Goal: Task Accomplishment & Management: Use online tool/utility

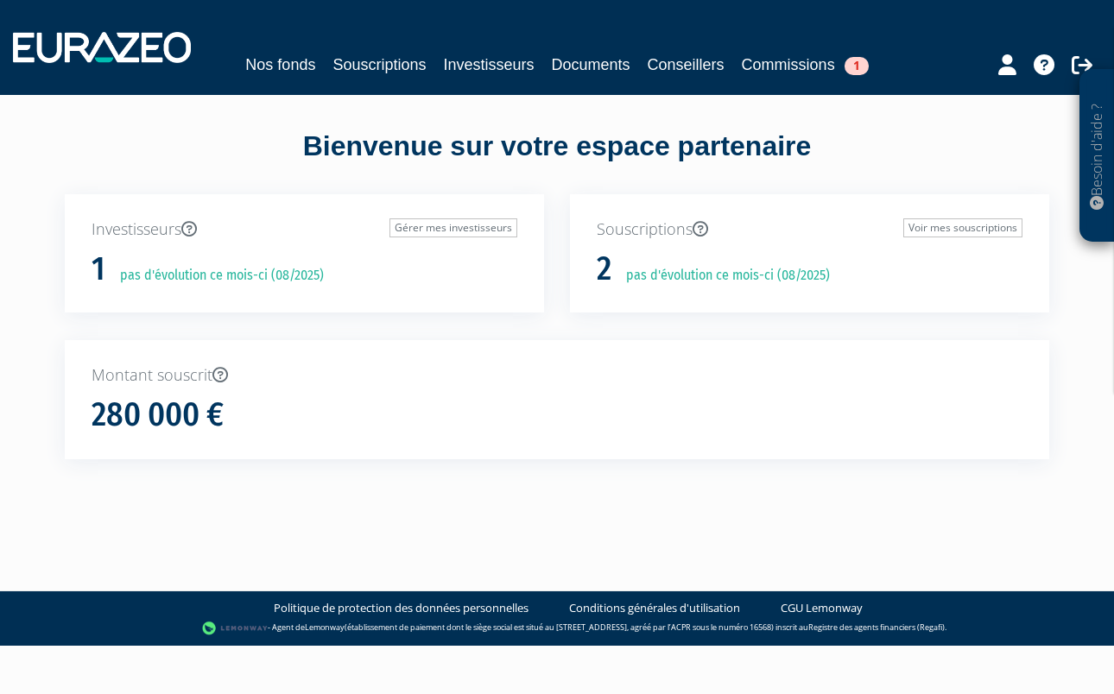
click at [814, 60] on link "Commissions 1" at bounding box center [805, 65] width 127 height 24
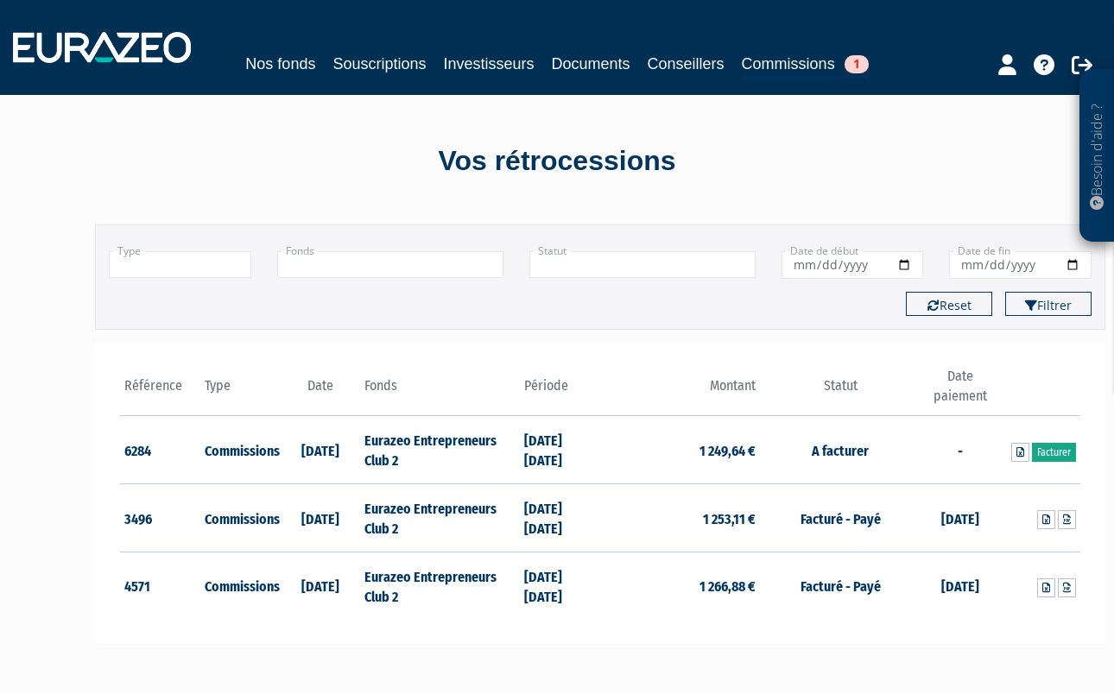
click at [1056, 448] on link "Facturer" at bounding box center [1054, 452] width 44 height 19
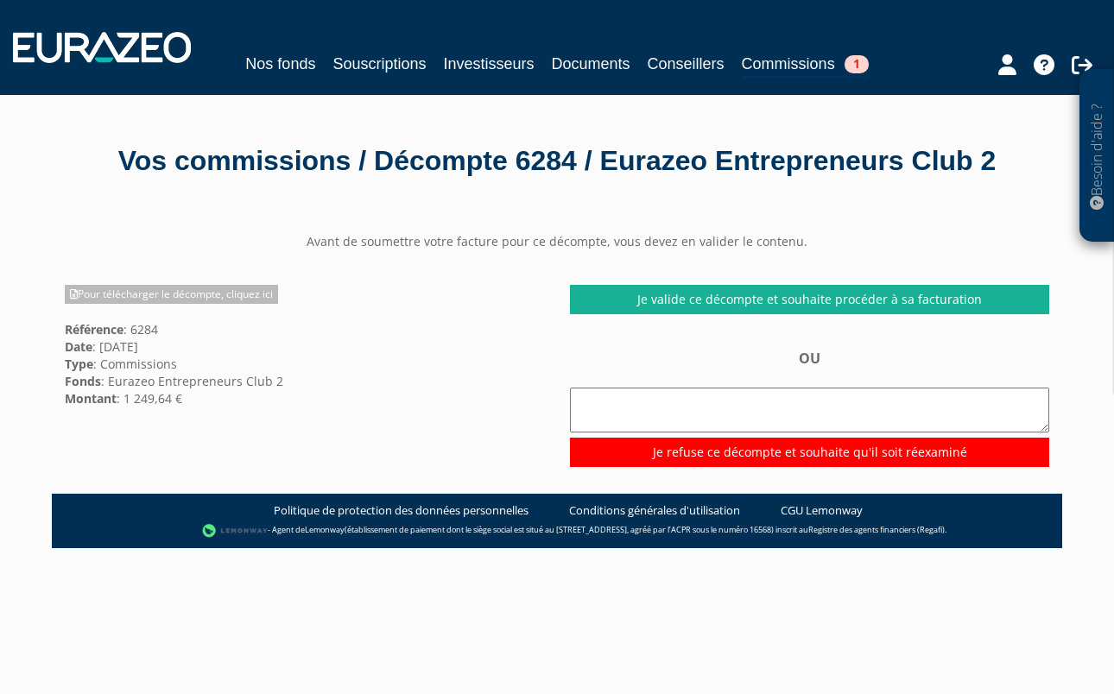
click at [231, 301] on link "Pour télécharger le décompte, cliquez ici" at bounding box center [171, 294] width 213 height 19
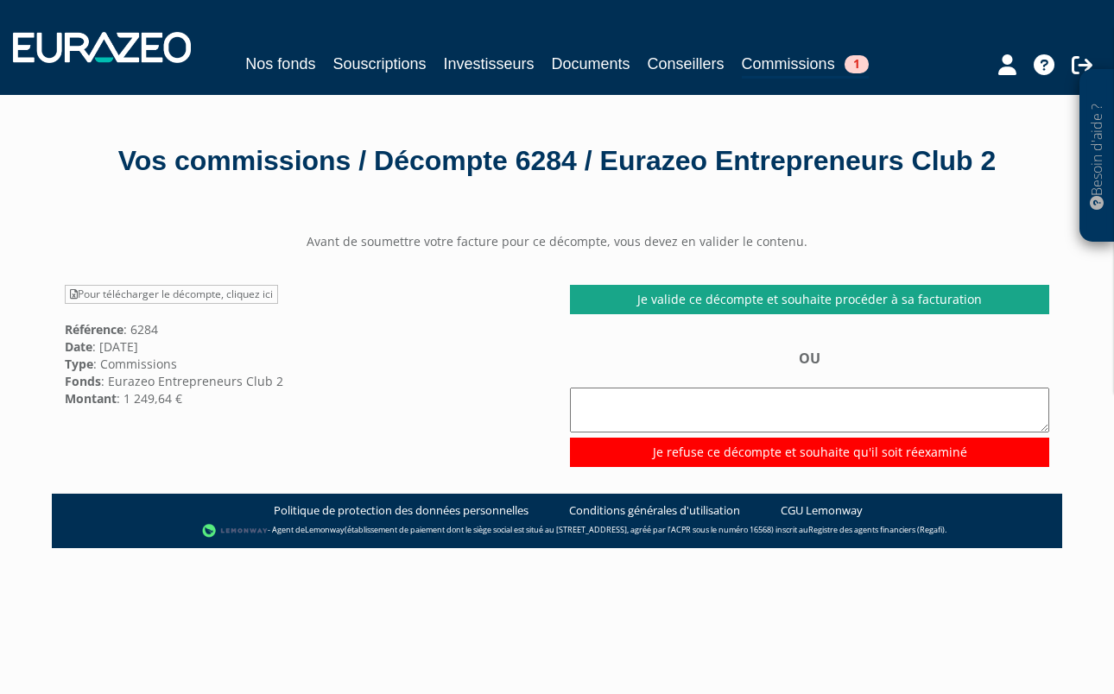
click at [890, 301] on link "Je valide ce décompte et souhaite procéder à sa facturation" at bounding box center [809, 299] width 479 height 29
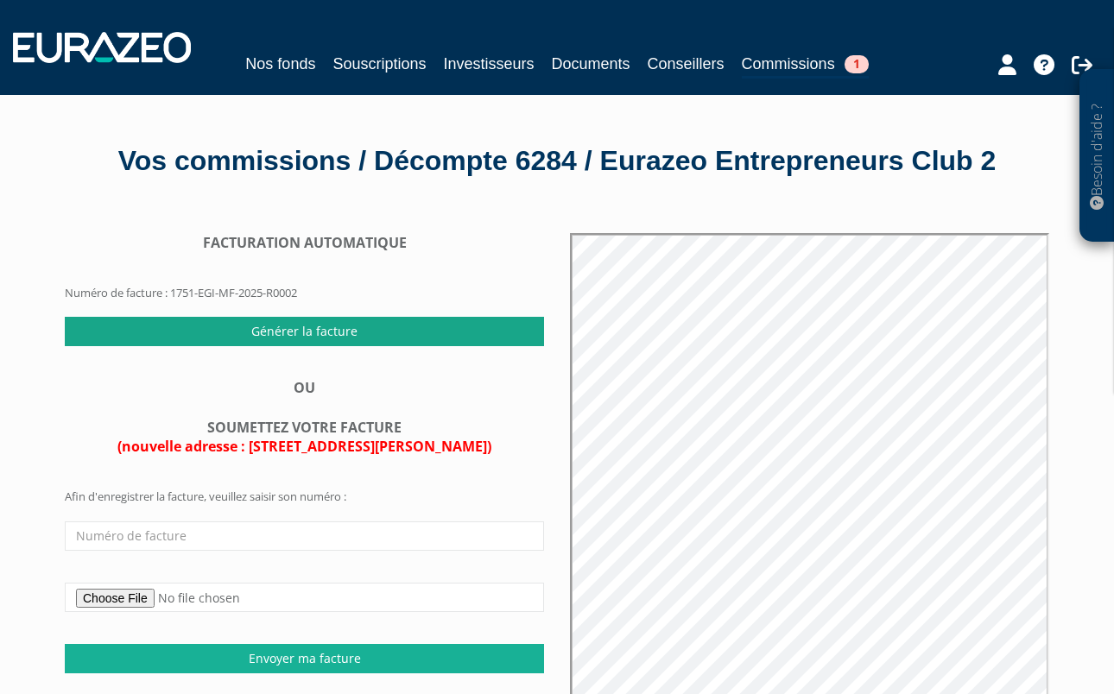
click at [358, 328] on input "Générer la facture" at bounding box center [304, 331] width 479 height 29
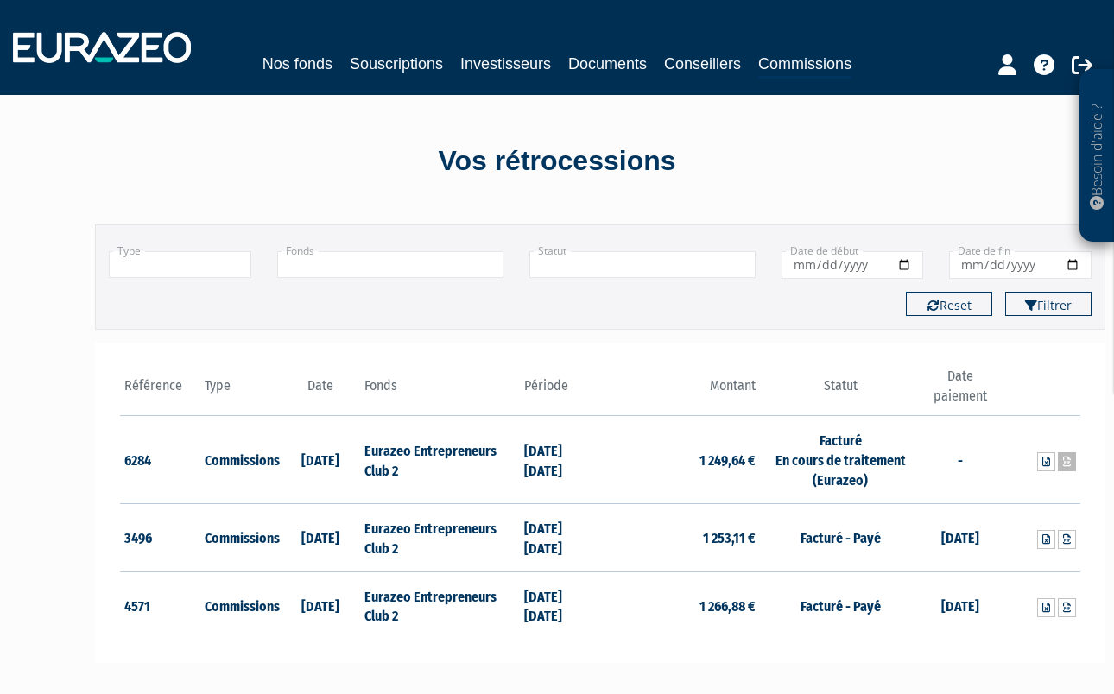
click at [1068, 459] on icon at bounding box center [1067, 462] width 8 height 10
click at [301, 56] on link "Nos fonds" at bounding box center [298, 64] width 70 height 24
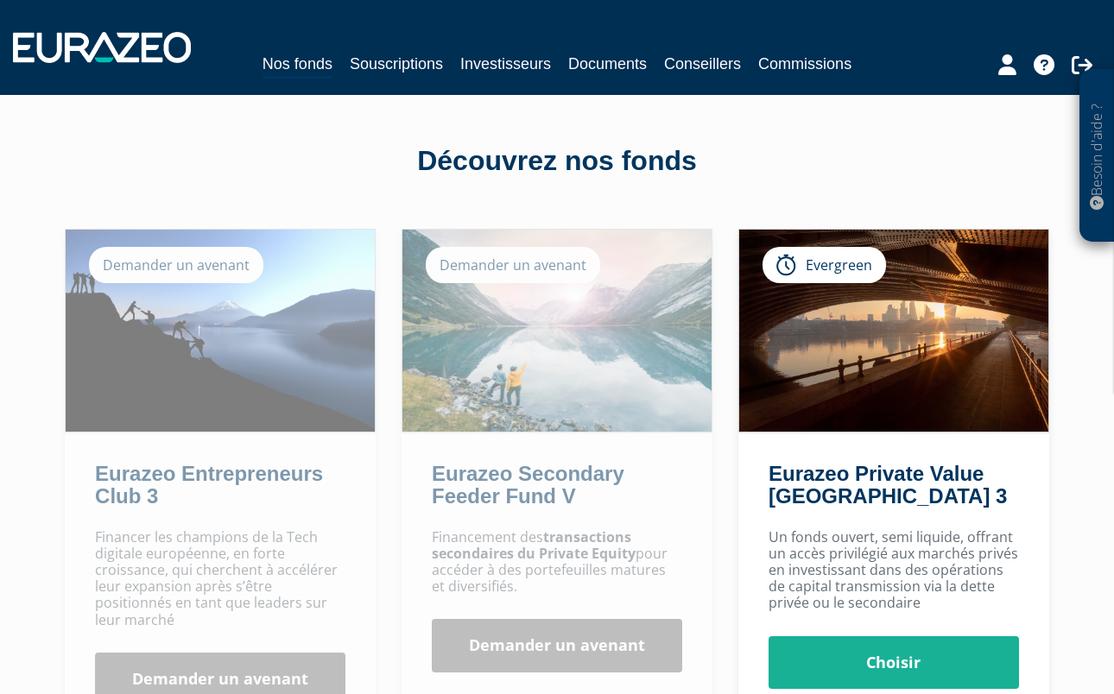
click at [599, 62] on link "Documents" at bounding box center [607, 64] width 79 height 24
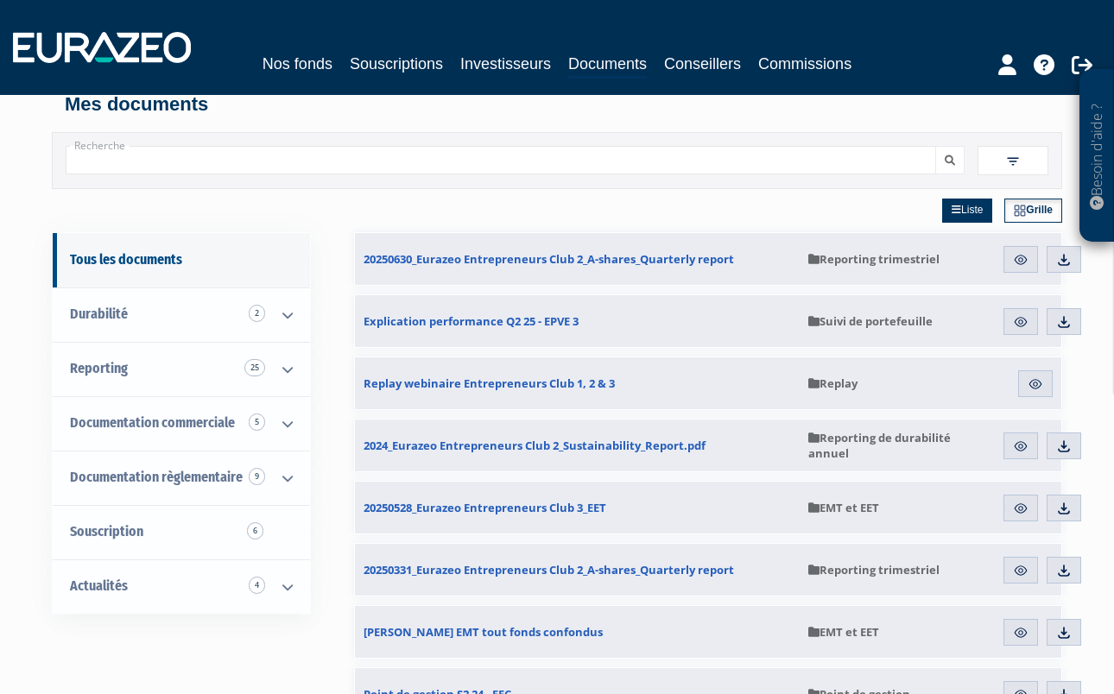
scroll to position [20, 0]
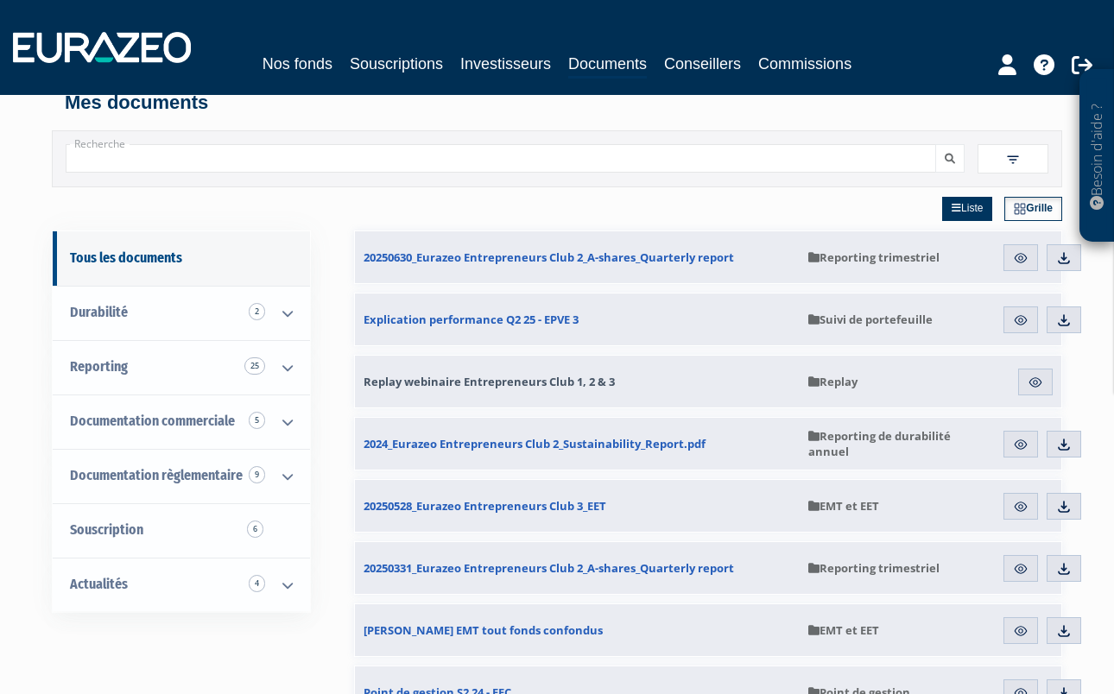
click at [470, 377] on span "Replay webinaire Entrepreneurs Club 1, 2 & 3" at bounding box center [489, 382] width 251 height 16
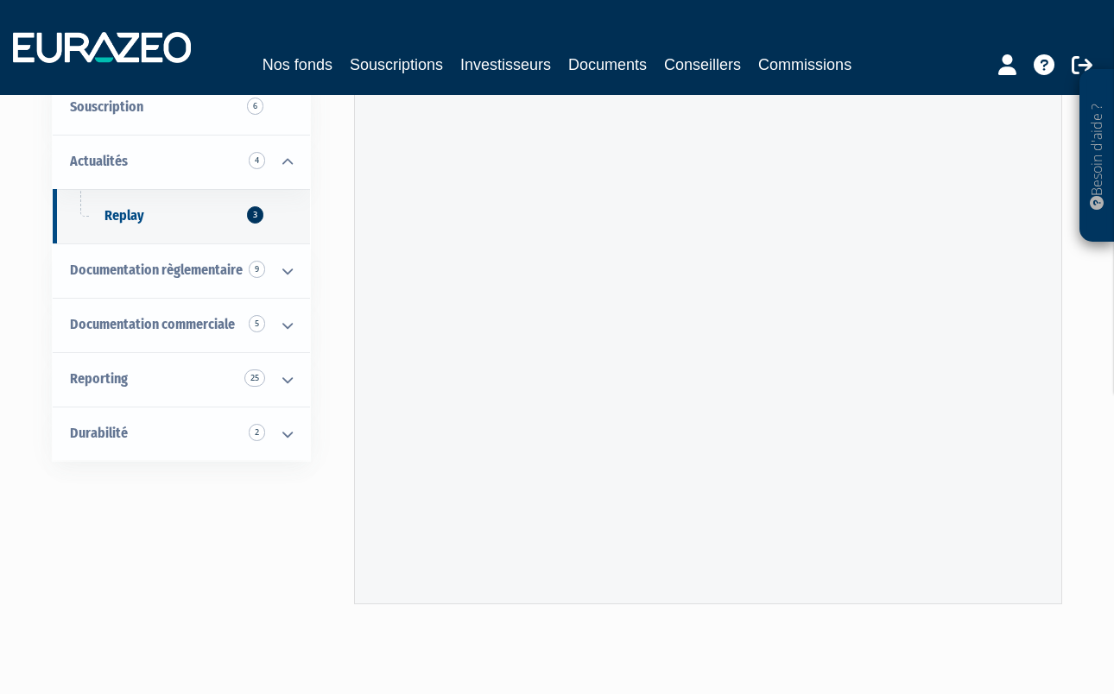
scroll to position [127, 0]
click at [112, 371] on span "Reporting 25" at bounding box center [99, 379] width 58 height 16
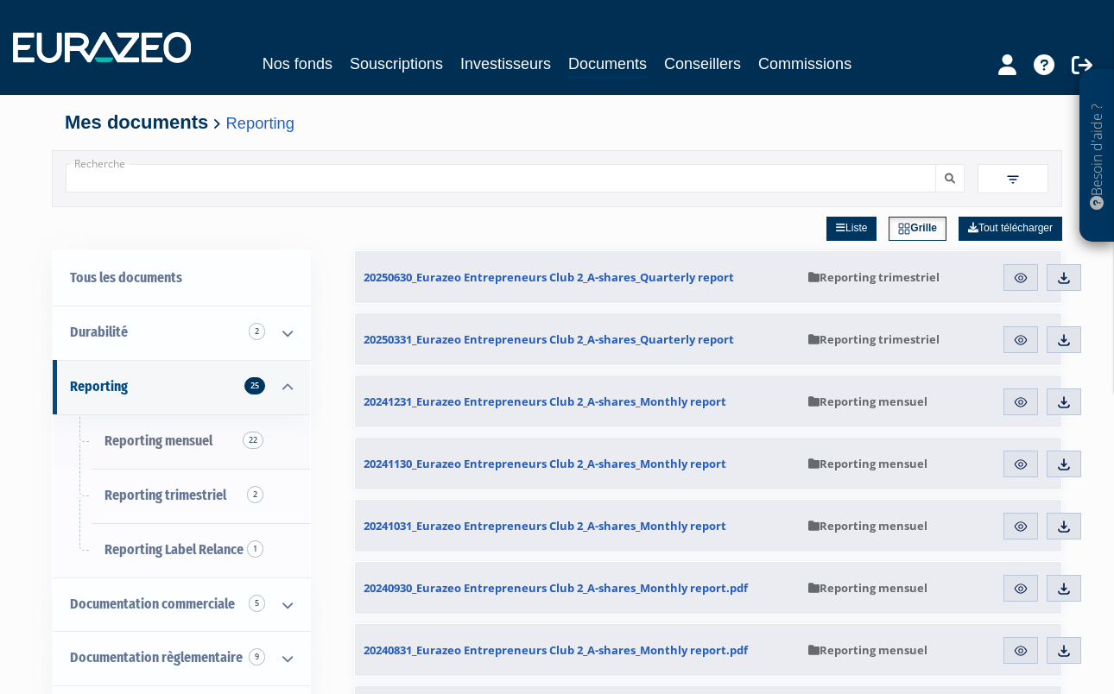
click at [176, 436] on span "Reporting mensuel 22" at bounding box center [159, 441] width 108 height 16
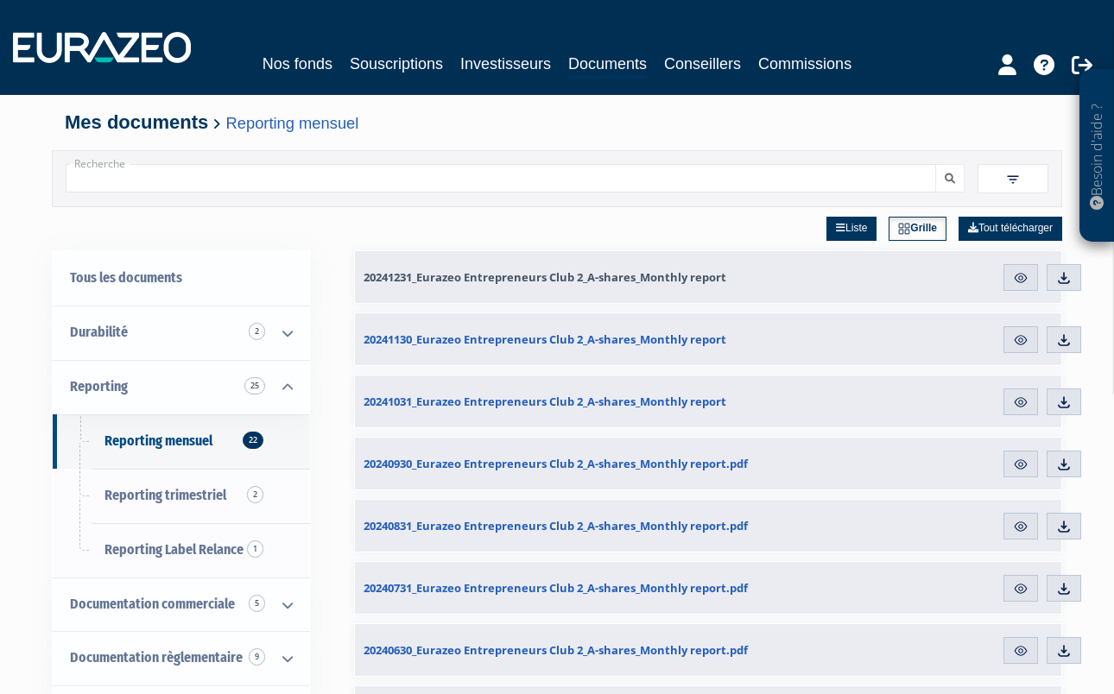
click at [518, 281] on span "20241231_Eurazeo Entrepreneurs Club 2_A-shares_Monthly report" at bounding box center [545, 277] width 363 height 16
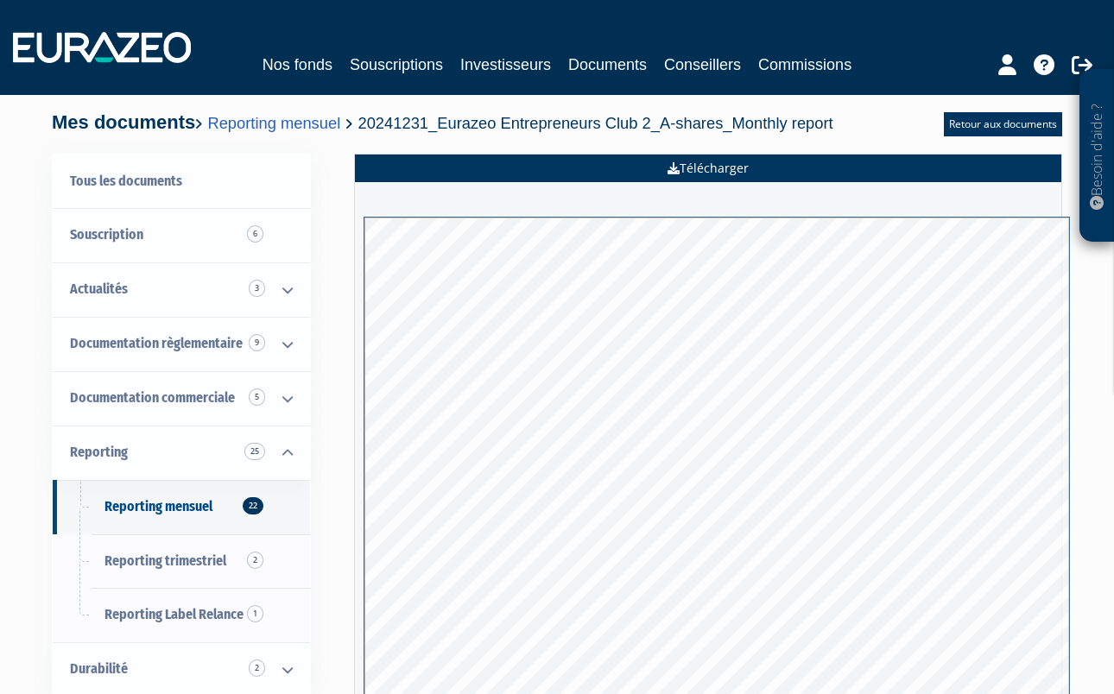
click at [690, 173] on link "Télécharger" at bounding box center [708, 169] width 707 height 28
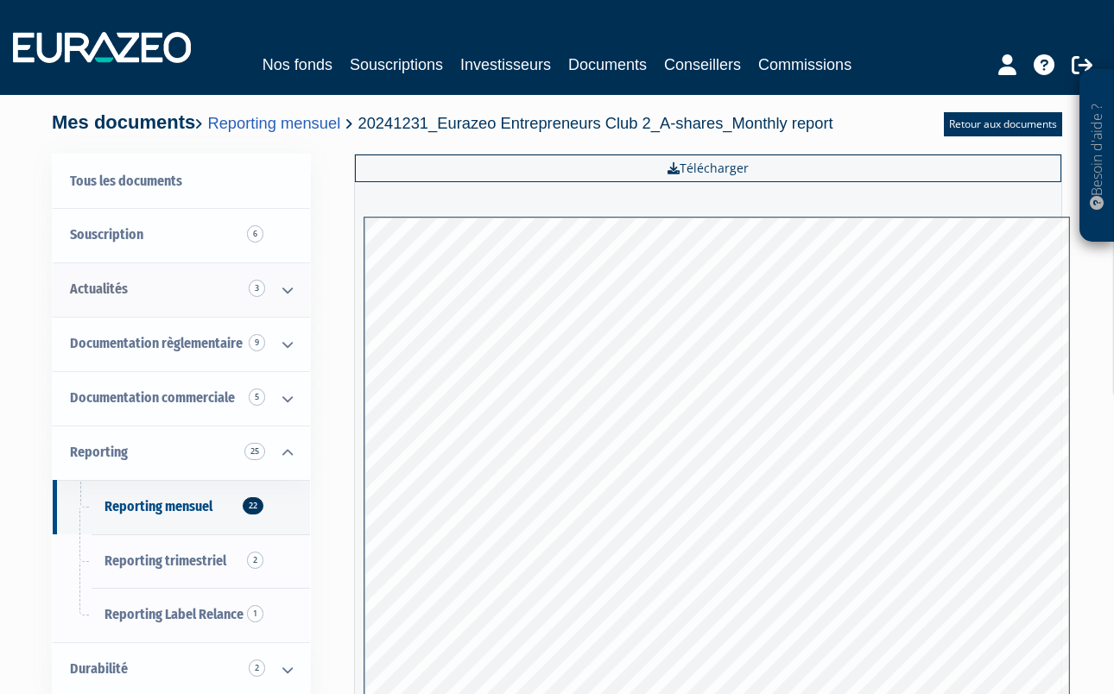
click at [287, 291] on icon at bounding box center [287, 290] width 45 height 54
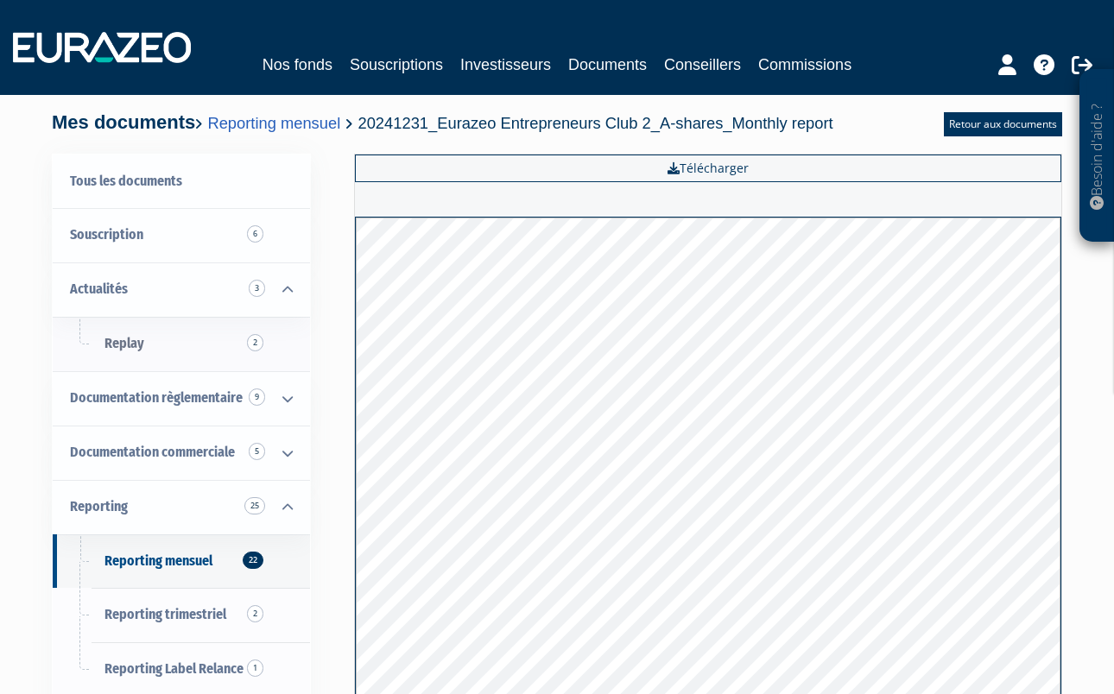
click at [252, 341] on span "2" at bounding box center [255, 342] width 16 height 17
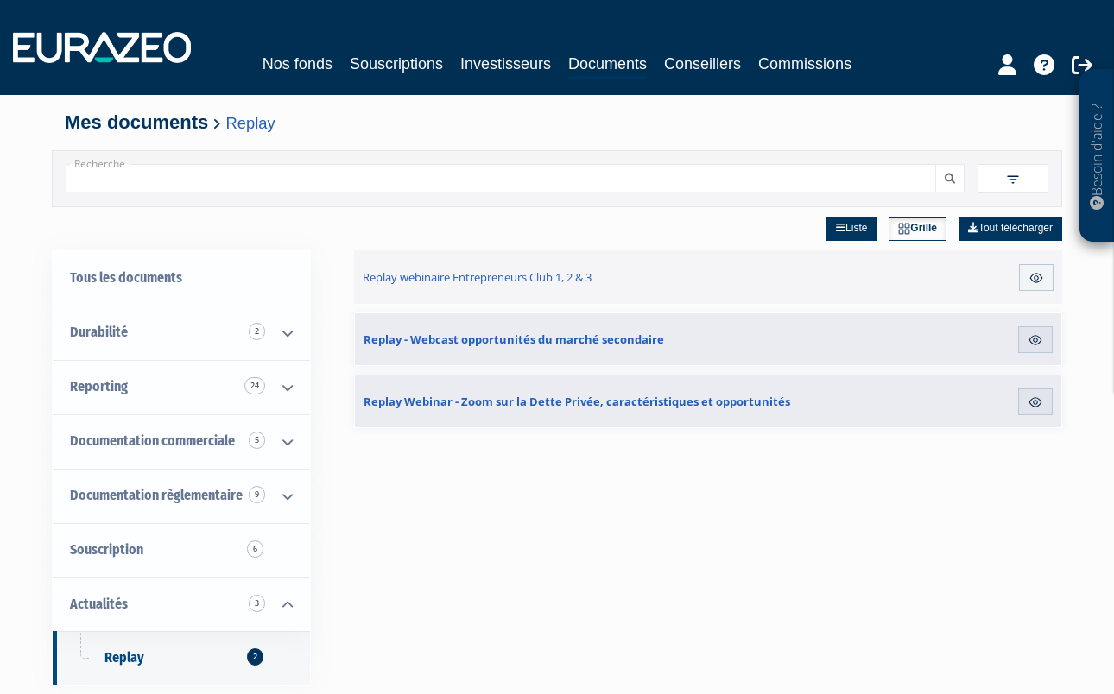
click at [607, 62] on link "Documents" at bounding box center [607, 65] width 79 height 27
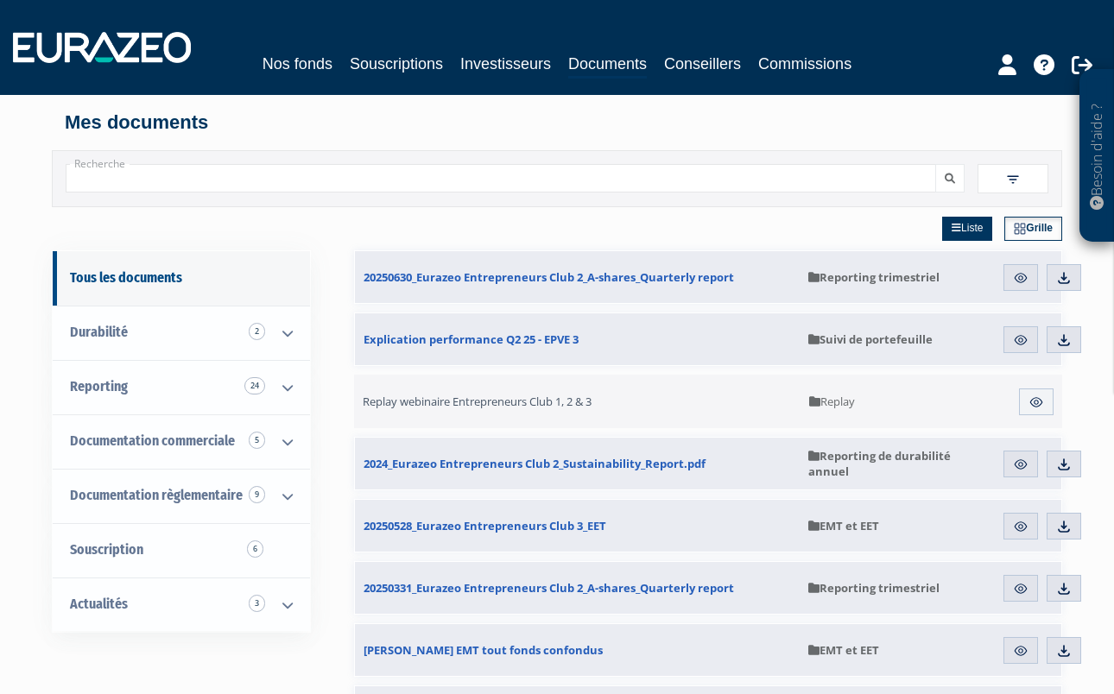
click at [491, 400] on span "Replay webinaire Entrepreneurs Club 1, 2 & 3" at bounding box center [477, 402] width 229 height 16
